Goal: Task Accomplishment & Management: Manage account settings

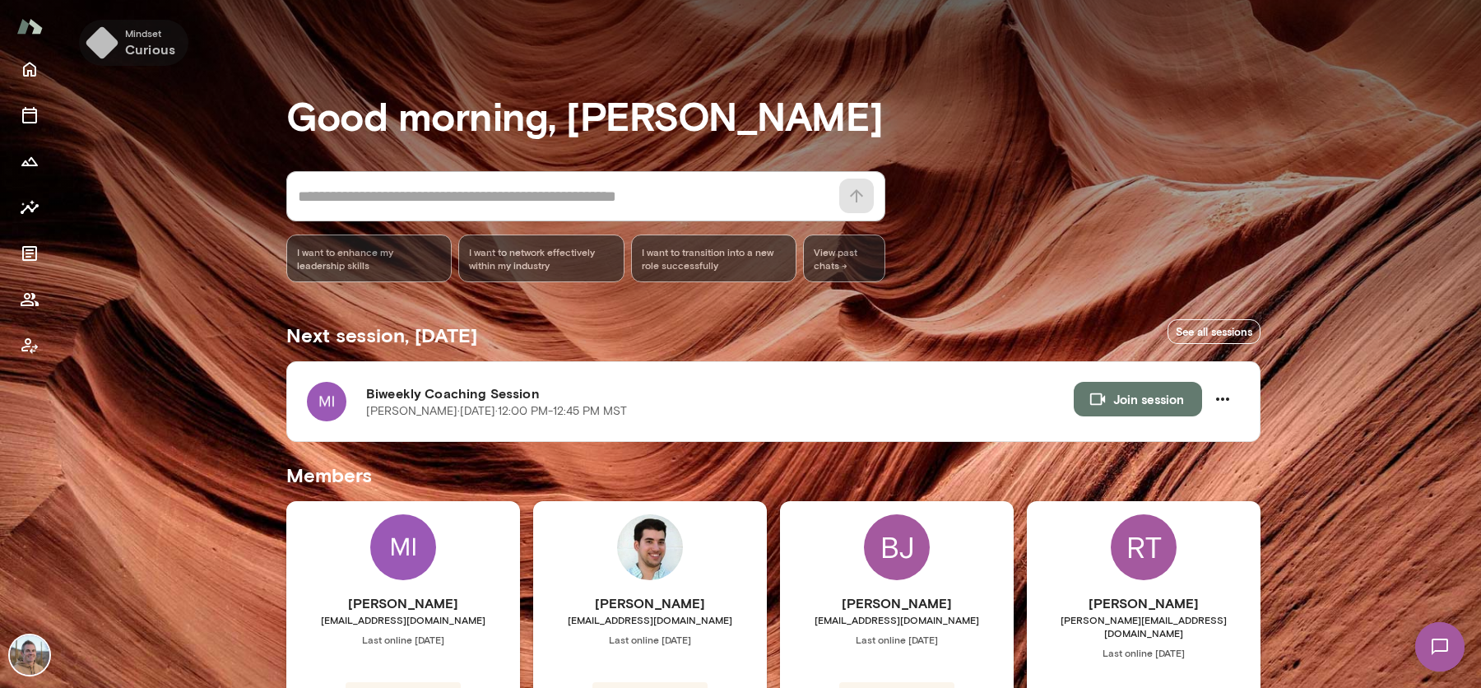
click at [115, 51] on img "button" at bounding box center [102, 42] width 33 height 33
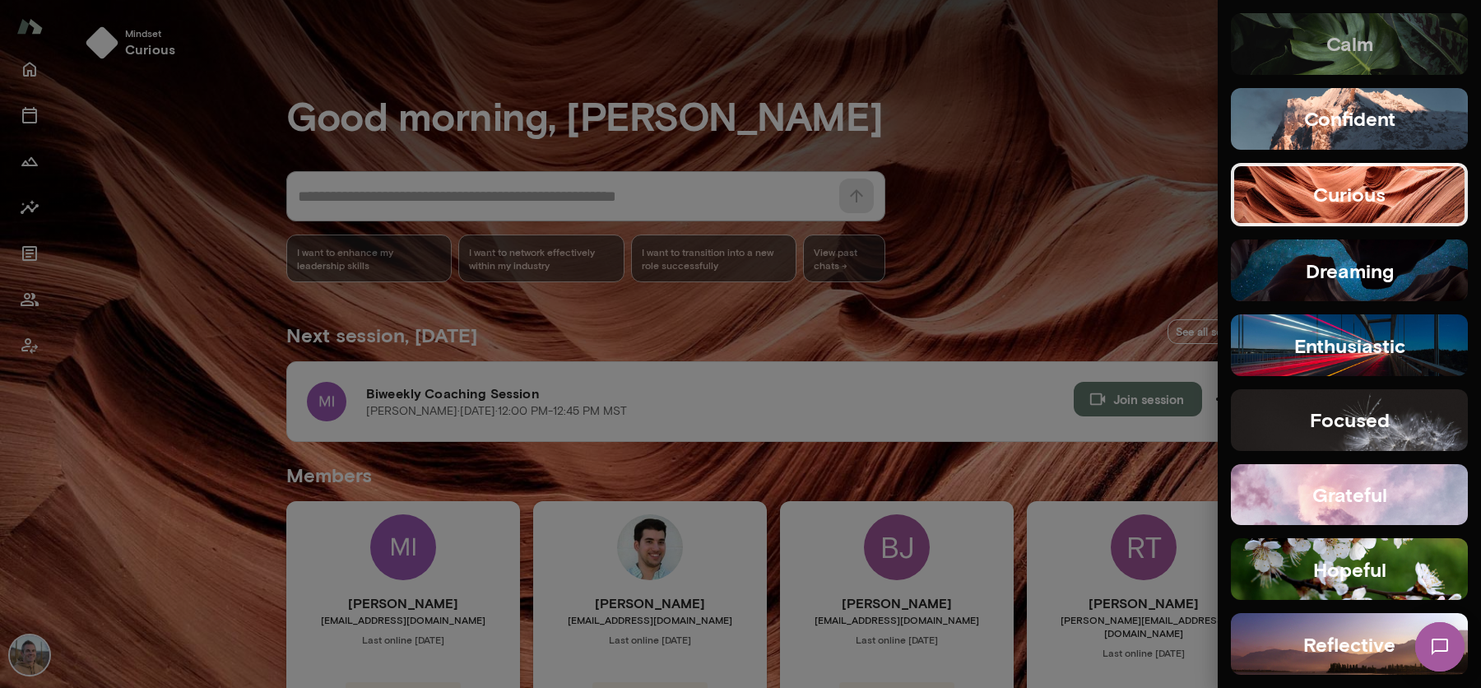
click at [1398, 40] on button "calm" at bounding box center [1349, 44] width 237 height 62
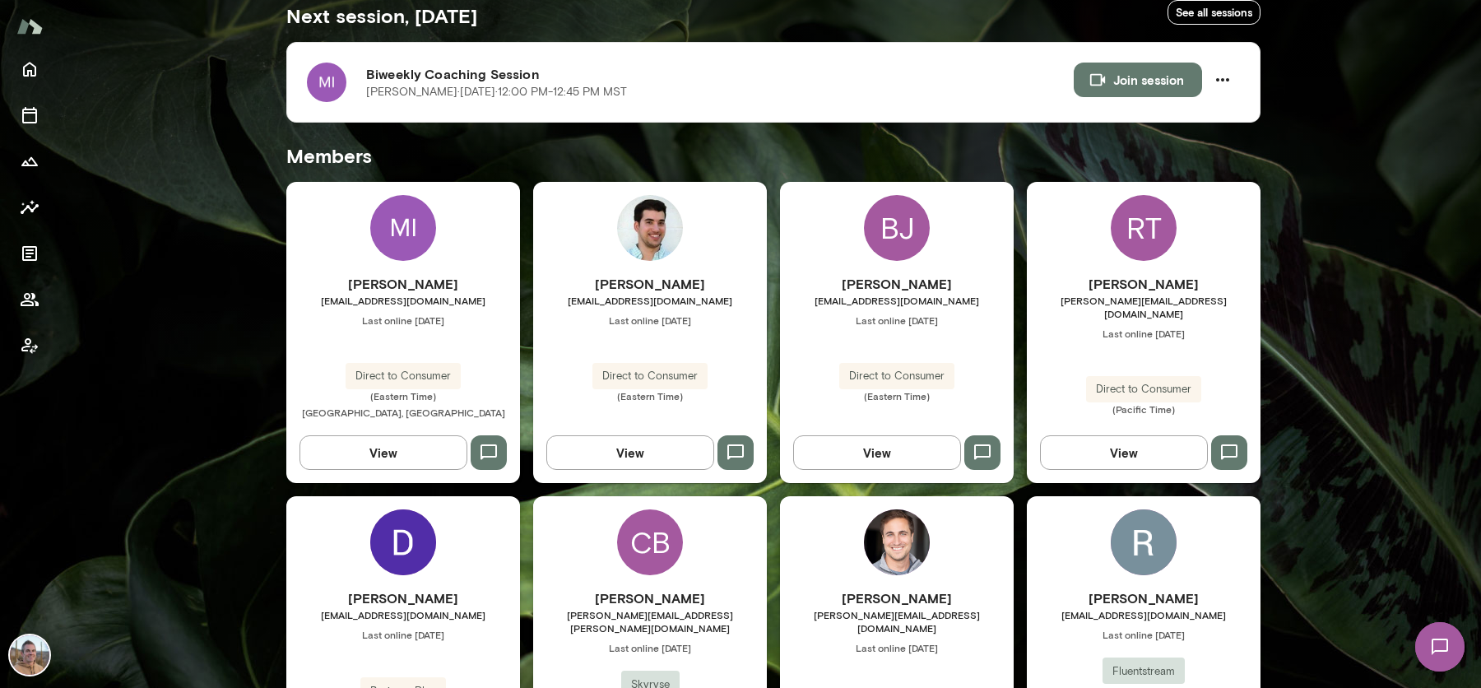
scroll to position [318, 0]
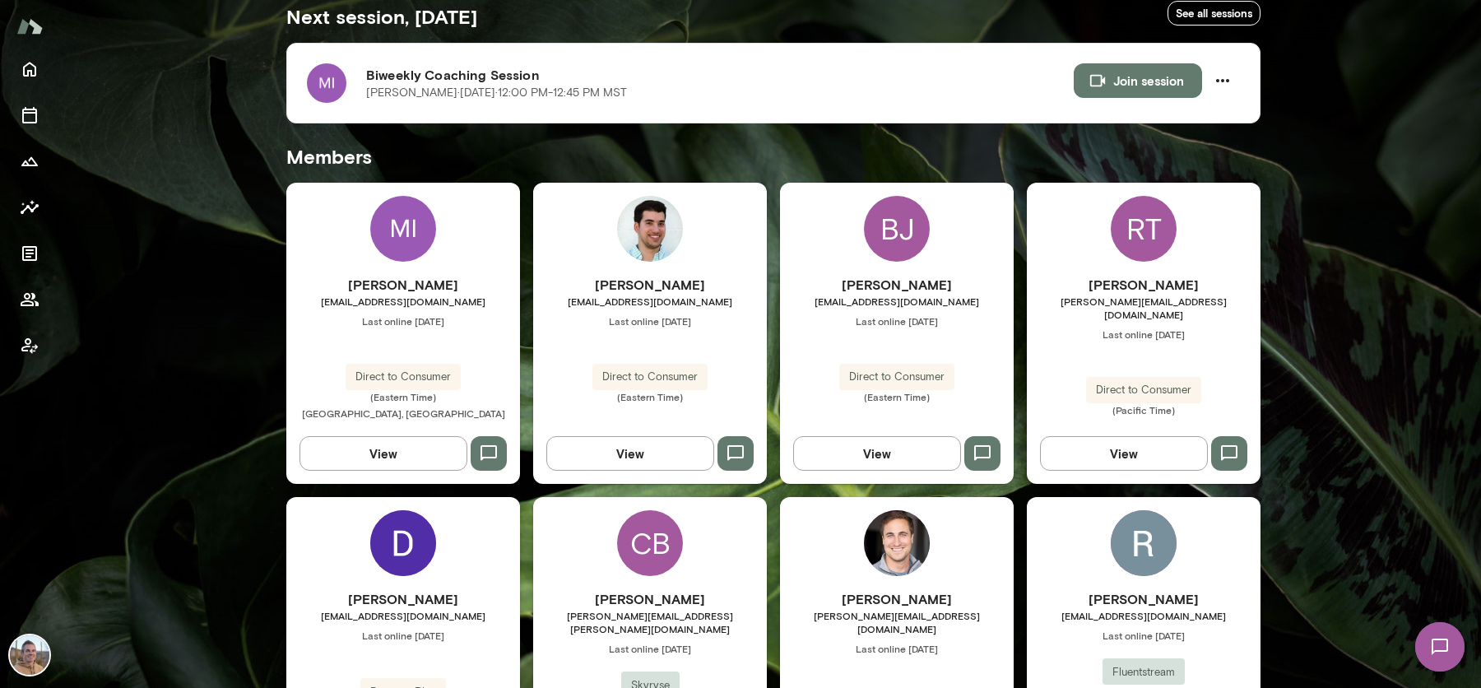
click at [415, 257] on img at bounding box center [403, 229] width 66 height 66
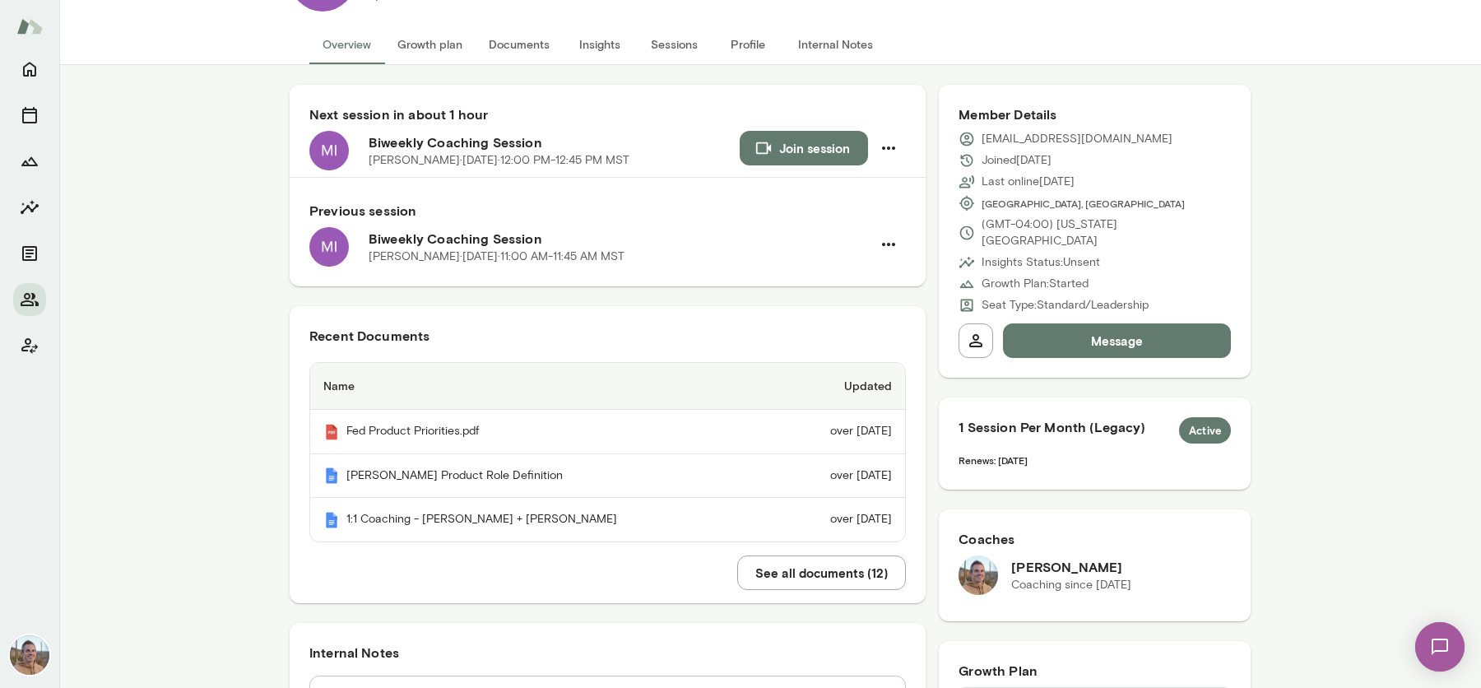
scroll to position [134, 0]
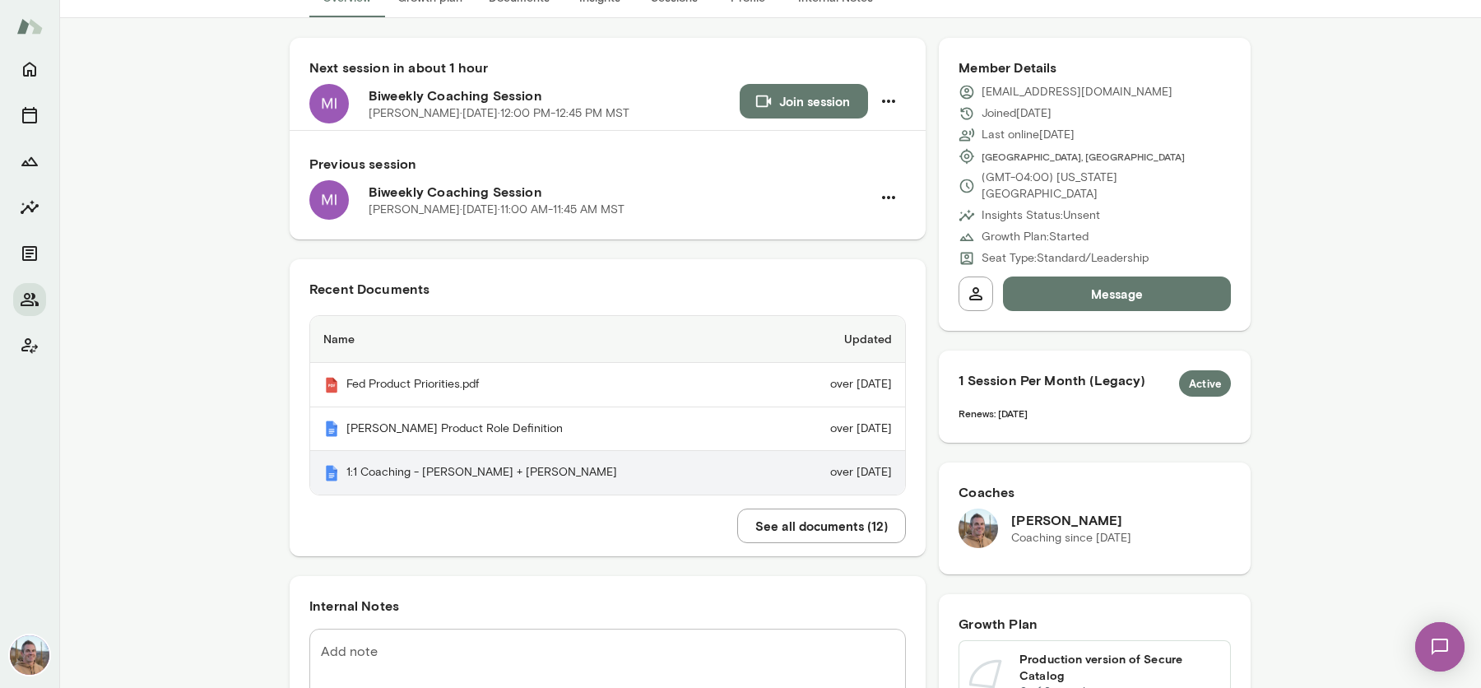
click at [458, 474] on th "1:1 Coaching - [PERSON_NAME] + [PERSON_NAME]" at bounding box center [543, 473] width 467 height 44
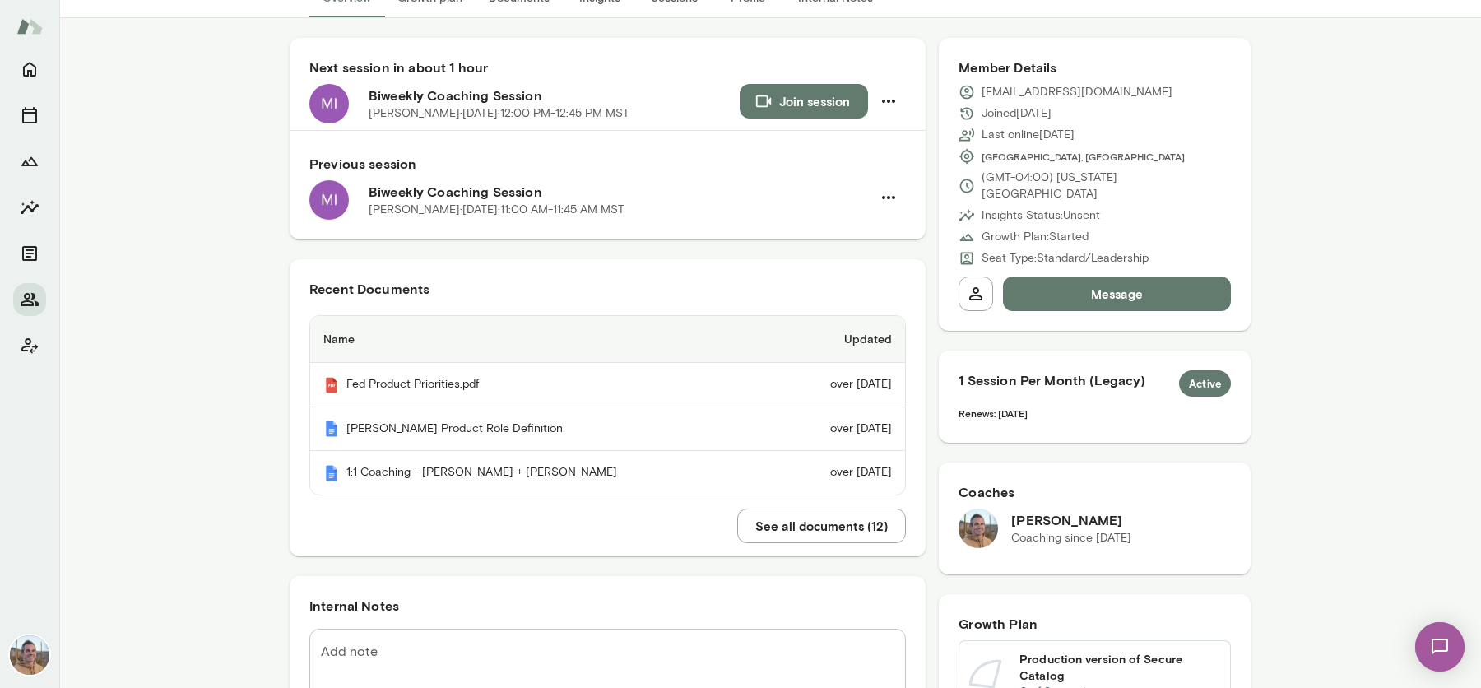
scroll to position [0, 0]
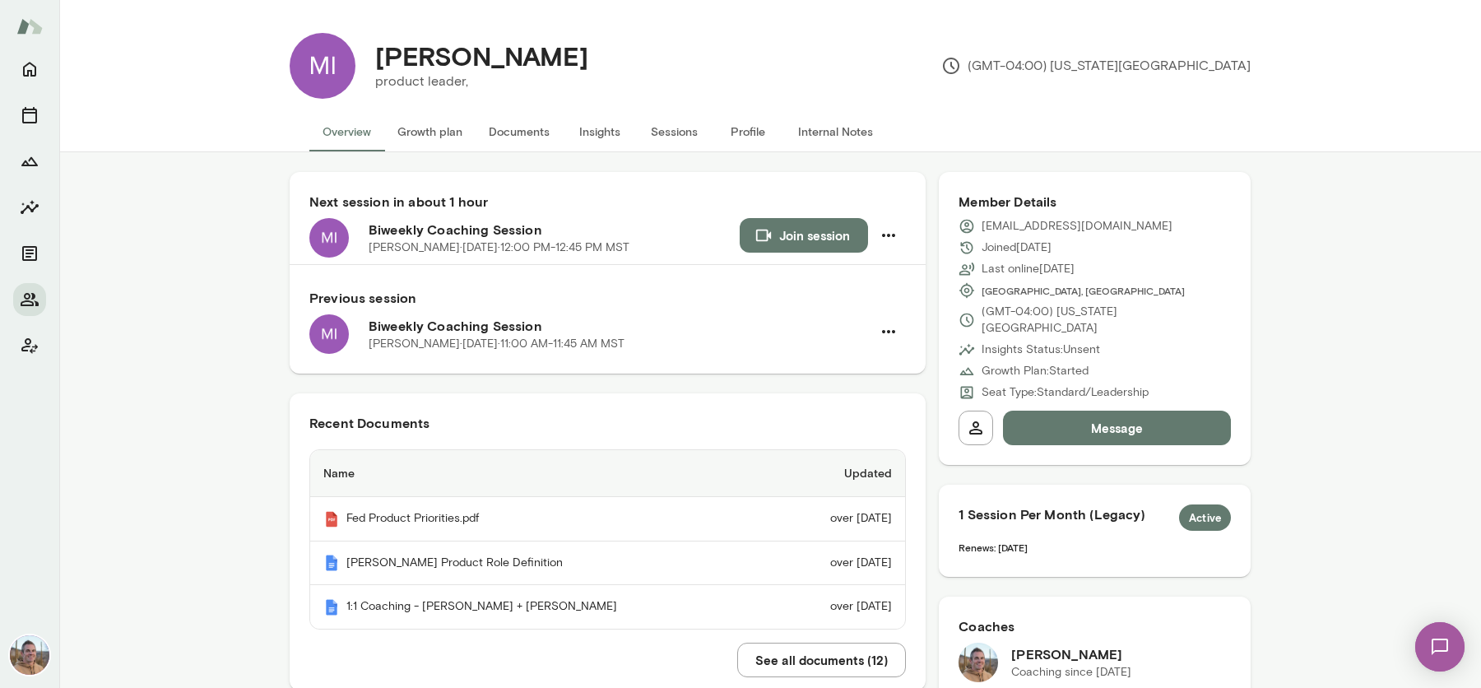
click at [443, 134] on button "Growth plan" at bounding box center [429, 132] width 91 height 40
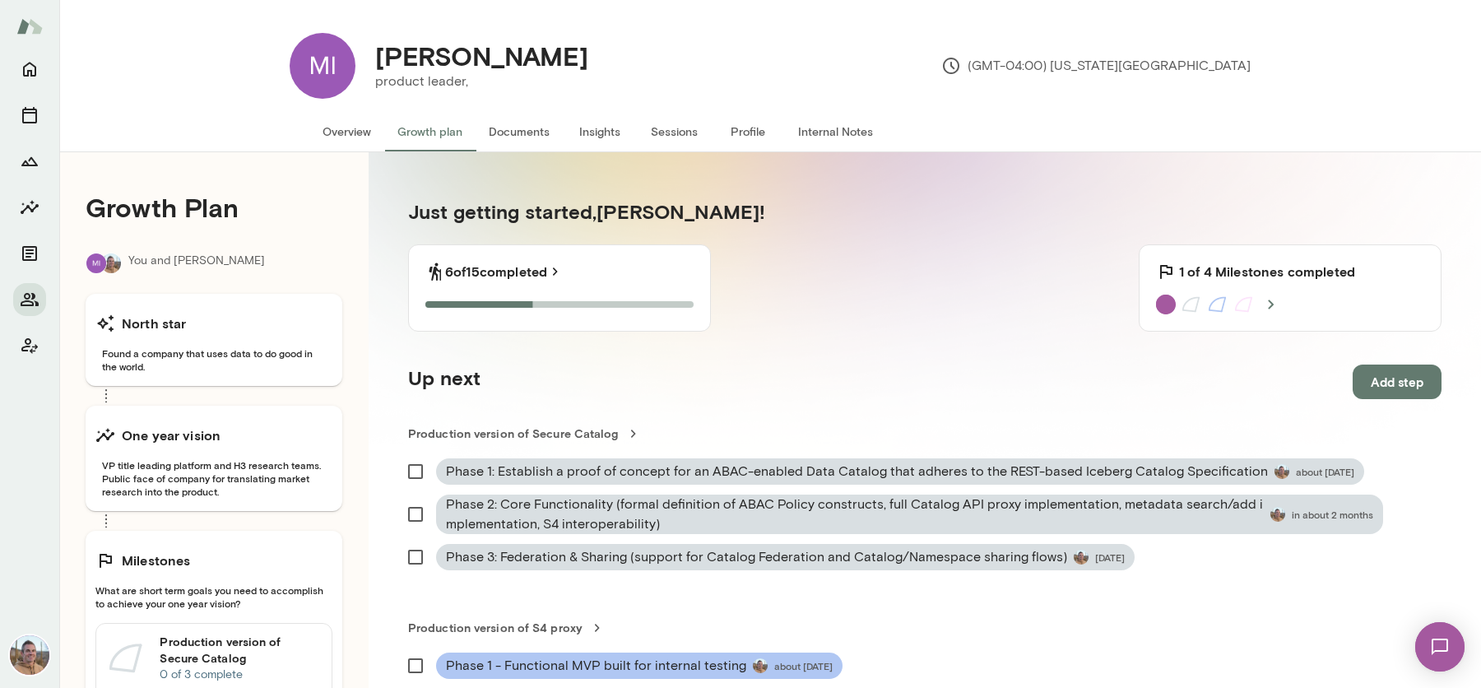
click at [611, 129] on button "Insights" at bounding box center [600, 132] width 74 height 40
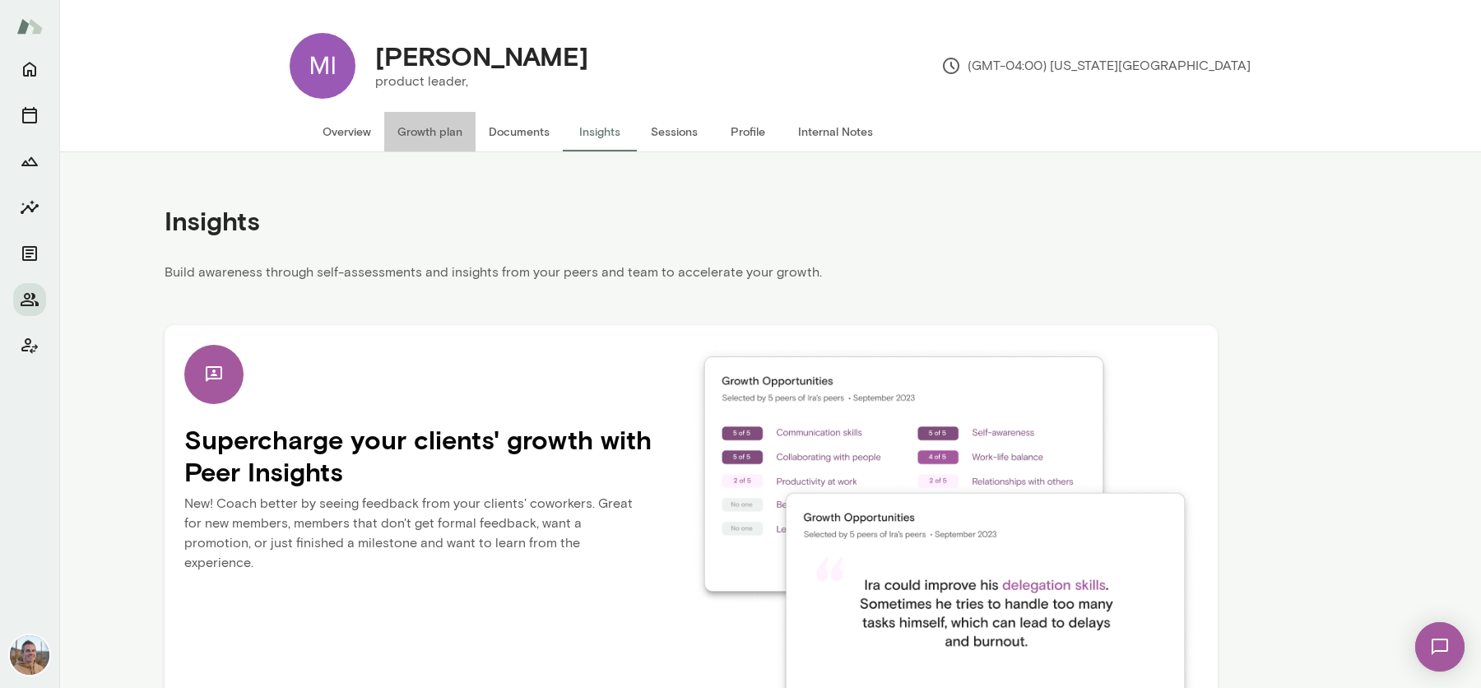
click at [435, 122] on button "Growth plan" at bounding box center [429, 132] width 91 height 40
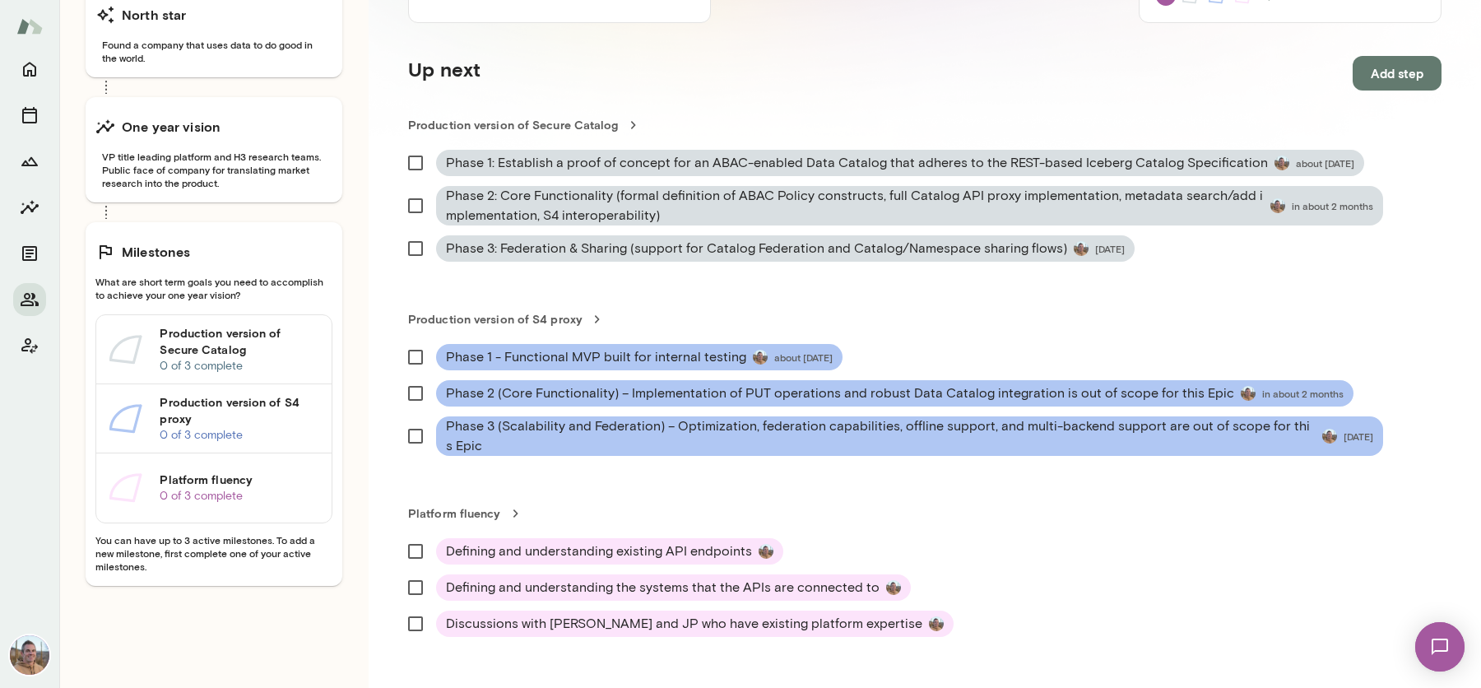
scroll to position [346, 0]
